Goal: Information Seeking & Learning: Learn about a topic

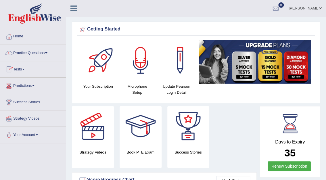
click at [26, 54] on link "Practice Questions" at bounding box center [33, 52] width 66 height 14
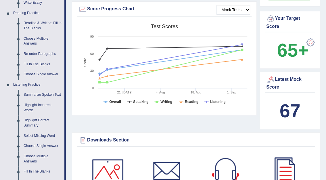
scroll to position [172, 0]
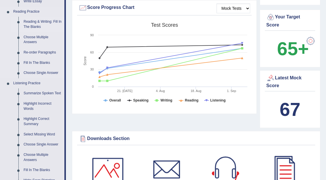
click at [35, 23] on link "Reading & Writing: Fill In The Blanks" at bounding box center [42, 24] width 43 height 15
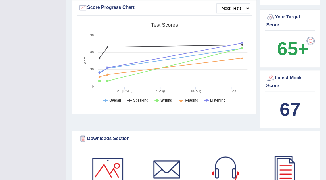
scroll to position [83, 0]
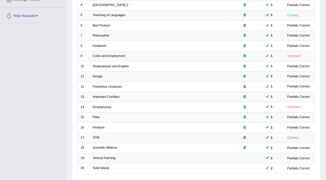
scroll to position [151, 0]
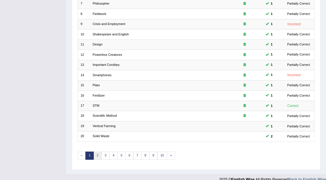
click at [98, 152] on link "2" at bounding box center [97, 156] width 8 height 8
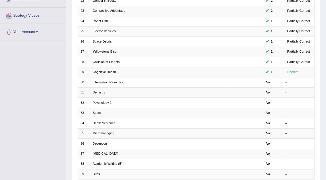
scroll to position [118, 0]
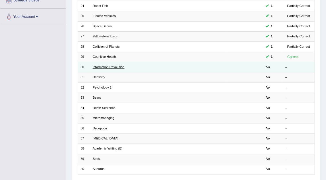
click at [113, 65] on link "Information Revolution" at bounding box center [109, 66] width 32 height 3
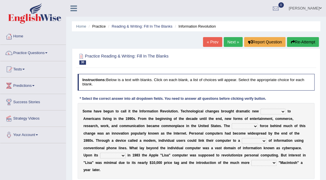
click at [270, 112] on select "challenges puzzles options confusion" at bounding box center [273, 112] width 25 height 6
select select "challenges"
click at [261, 109] on select "challenges puzzles options confusion" at bounding box center [273, 112] width 25 height 6
click at [232, 127] on select "unremitting uninspiring driving insinuating" at bounding box center [245, 126] width 26 height 6
select select "driving"
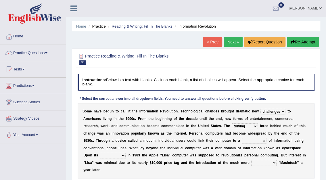
click at [232, 123] on select "unremitting uninspiring driving insinuating" at bounding box center [245, 126] width 26 height 6
click at [242, 140] on select "magnitude bulk wealth volume" at bounding box center [254, 141] width 25 height 6
select select "wealth"
click at [242, 138] on select "magnitude bulk wealth volume" at bounding box center [254, 141] width 25 height 6
click at [126, 153] on select "relief release publication emission" at bounding box center [113, 156] width 26 height 6
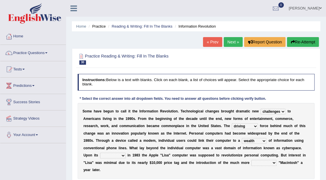
select select "release"
click at [126, 153] on select "relief release publication emission" at bounding box center [113, 156] width 26 height 6
click at [251, 163] on select "convenient affordable advanced formidable" at bounding box center [263, 163] width 25 height 6
select select "convenient"
click at [251, 160] on select "convenient affordable advanced formidable" at bounding box center [263, 163] width 25 height 6
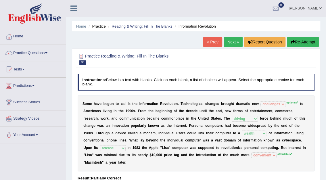
click at [236, 42] on link "Next »" at bounding box center [233, 42] width 19 height 10
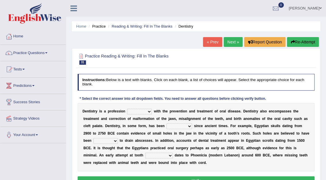
click at [145, 112] on select "agreed dealt concerned taken" at bounding box center [139, 112] width 25 height 6
select select "dealt"
click at [127, 109] on select "agreed dealt concerned taken" at bounding box center [139, 112] width 25 height 6
click at [167, 125] on select "criticized replaced practiced abandoned" at bounding box center [180, 126] width 26 height 6
select select "practiced"
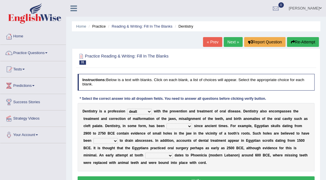
click at [167, 123] on select "criticized replaced practiced abandoned" at bounding box center [180, 126] width 26 height 6
click at [118, 138] on select "fluctuated laminated drilled sealed" at bounding box center [105, 141] width 24 height 6
select select "drilled"
click at [118, 138] on select "fluctuated laminated drilled sealed" at bounding box center [105, 141] width 24 height 6
click at [145, 155] on select "reparation sacrament restitution replacement" at bounding box center [159, 156] width 28 height 6
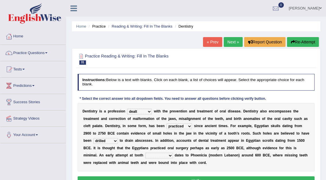
select select "replacement"
click at [145, 153] on select "reparation sacrament restitution replacement" at bounding box center [159, 156] width 28 height 6
click at [194, 177] on button "Verify" at bounding box center [196, 180] width 237 height 8
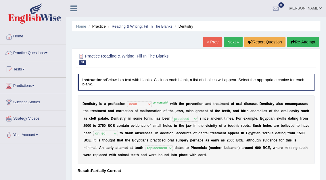
click at [232, 41] on link "Next »" at bounding box center [233, 42] width 19 height 10
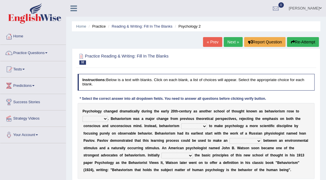
click at [104, 118] on select "dominance temptation challenge temper" at bounding box center [95, 119] width 25 height 6
select select "dominance"
click at [83, 116] on select "dominance temptation challenge temper" at bounding box center [95, 119] width 25 height 6
click at [181, 126] on select "reproached reproved strove rewove" at bounding box center [194, 126] width 26 height 6
select select "reproached"
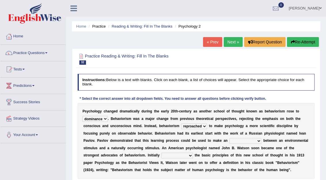
click at [181, 123] on select "reproached reproved strove rewove" at bounding box center [194, 126] width 26 height 6
click at [230, 142] on select "acclimatization association union combination" at bounding box center [246, 141] width 32 height 6
select select "combination"
click at [230, 138] on select "acclimatization association union combination" at bounding box center [246, 141] width 32 height 6
click at [161, 155] on select "questioning foreshortening unburdening outlining" at bounding box center [176, 156] width 31 height 6
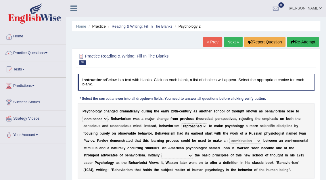
select select "foreshortening"
click at [161, 153] on select "questioning foreshortening unburdening outlining" at bounding box center [176, 156] width 31 height 6
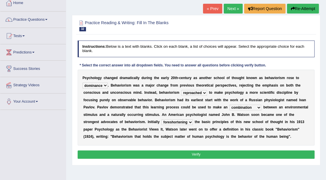
scroll to position [56, 0]
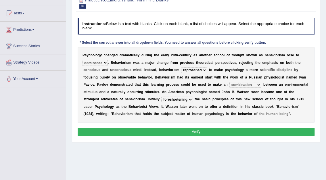
click at [190, 132] on button "Verify" at bounding box center [196, 132] width 237 height 8
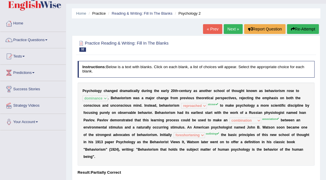
scroll to position [0, 0]
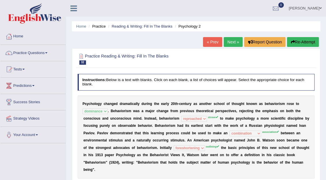
click at [234, 43] on link "Next »" at bounding box center [233, 42] width 19 height 10
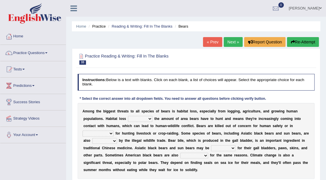
click at [128, 118] on select "increases reduces complies interacts" at bounding box center [140, 119] width 24 height 6
click at [128, 116] on select "increases reduces complies interacts" at bounding box center [140, 119] width 24 height 6
click at [128, 119] on select "increases reduces complies interacts" at bounding box center [140, 119] width 24 height 6
select select "increases"
click at [128, 116] on select "increases reduces complies interacts" at bounding box center [140, 119] width 24 height 6
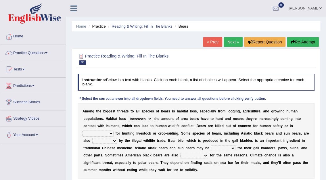
click at [114, 131] on select "coalition retaliation appreciation disinformation" at bounding box center [98, 134] width 31 height 6
select select "retaliation"
click at [114, 131] on select "coalition retaliation appreciation disinformation" at bounding box center [98, 134] width 31 height 6
click at [117, 138] on select "protected prohibited fattened threatened" at bounding box center [104, 141] width 25 height 6
select select "threatened"
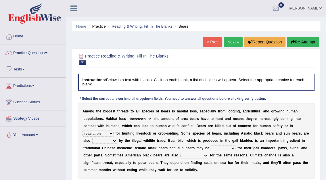
click at [117, 138] on select "protected prohibited fattened threatened" at bounding box center [104, 141] width 25 height 6
click at [211, 150] on select "poached squelched coached blenched" at bounding box center [223, 148] width 24 height 6
select select "poached"
click at [211, 145] on select "poached squelched coached blenched" at bounding box center [223, 148] width 24 height 6
click at [180, 156] on select "begot foreseen encountered targeted" at bounding box center [194, 156] width 28 height 6
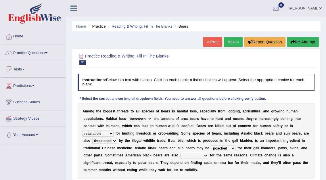
select select "targeted"
click at [180, 153] on select "begot foreseen encountered targeted" at bounding box center [194, 156] width 28 height 6
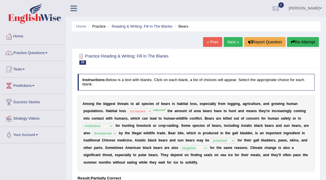
click at [236, 38] on link "Next »" at bounding box center [233, 42] width 19 height 10
